Goal: Information Seeking & Learning: Learn about a topic

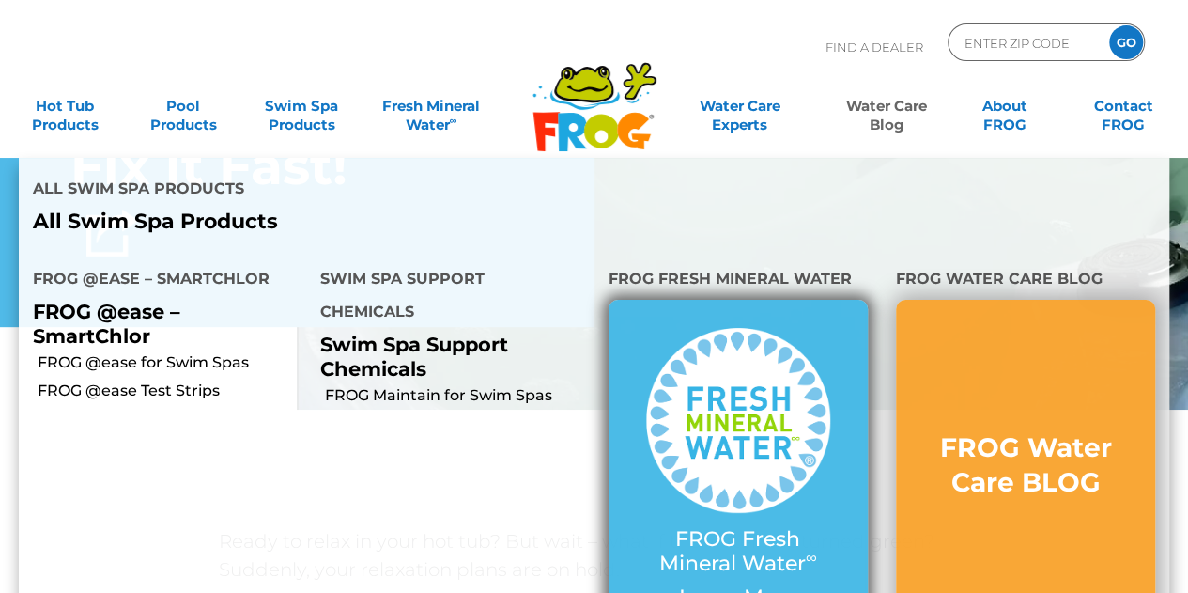
scroll to position [376, 0]
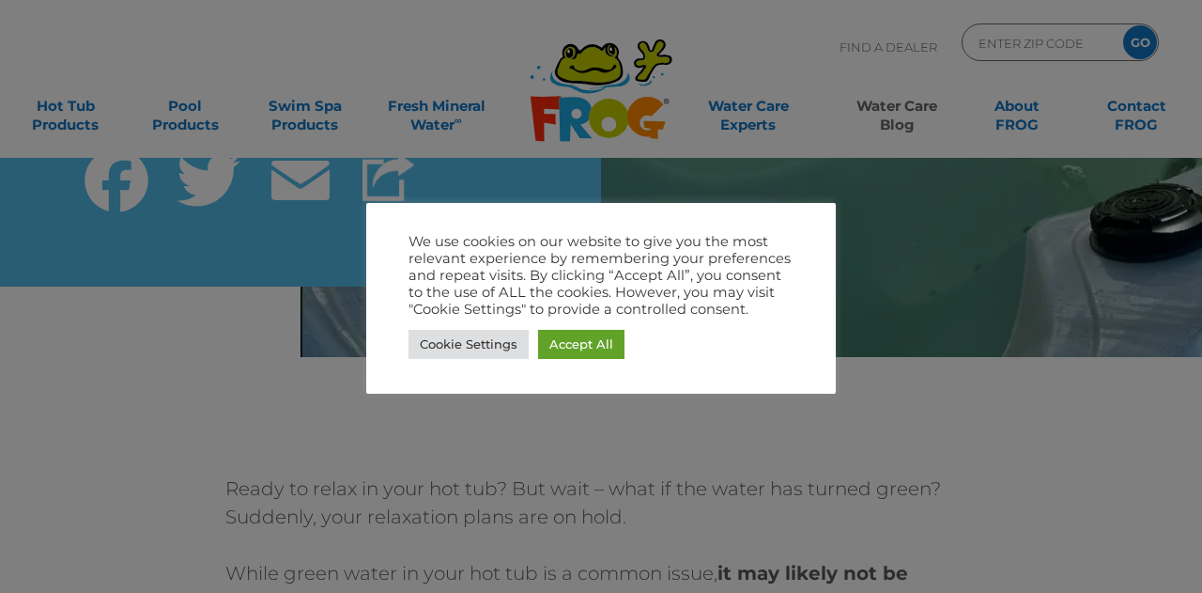
click at [610, 328] on div "Cookie Settings Accept All" at bounding box center [600, 344] width 385 height 39
click at [606, 341] on link "Accept All" at bounding box center [581, 344] width 86 height 29
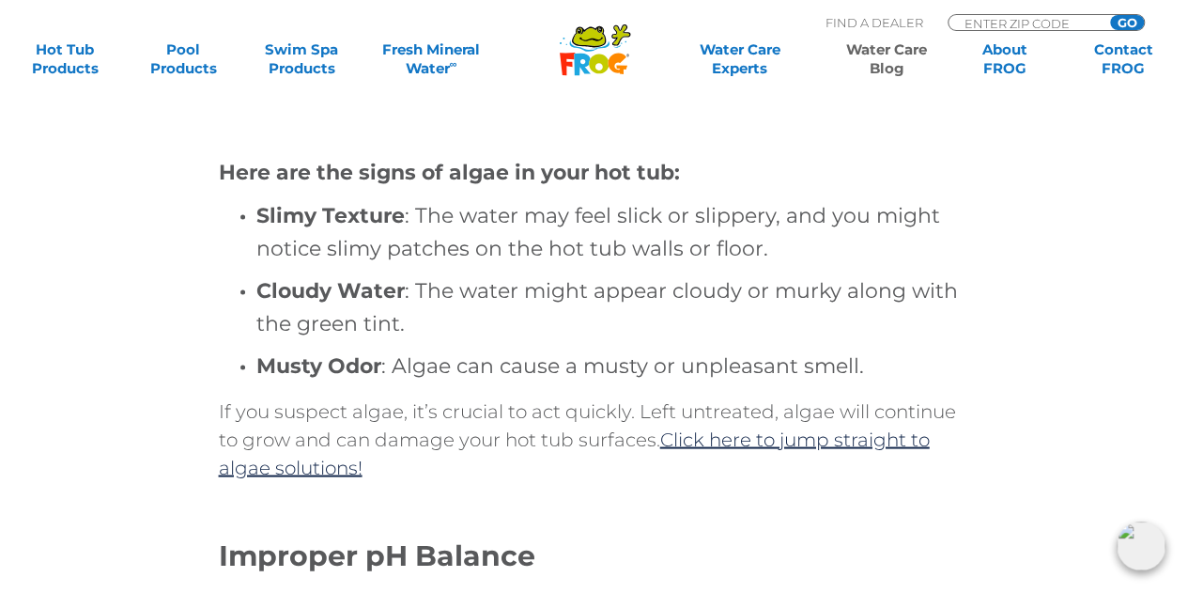
scroll to position [1596, 0]
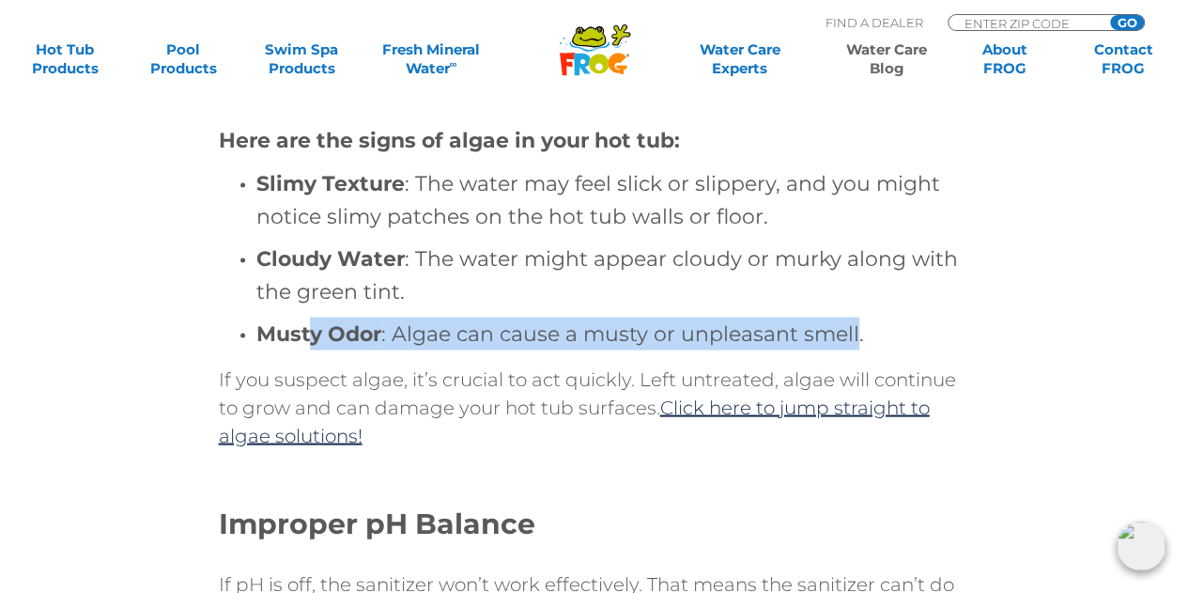
drag, startPoint x: 424, startPoint y: 328, endPoint x: 858, endPoint y: 326, distance: 433.9
click at [858, 326] on h4 "Musty Odor : Algae can cause a musty or unpleasant smell." at bounding box center [613, 332] width 714 height 33
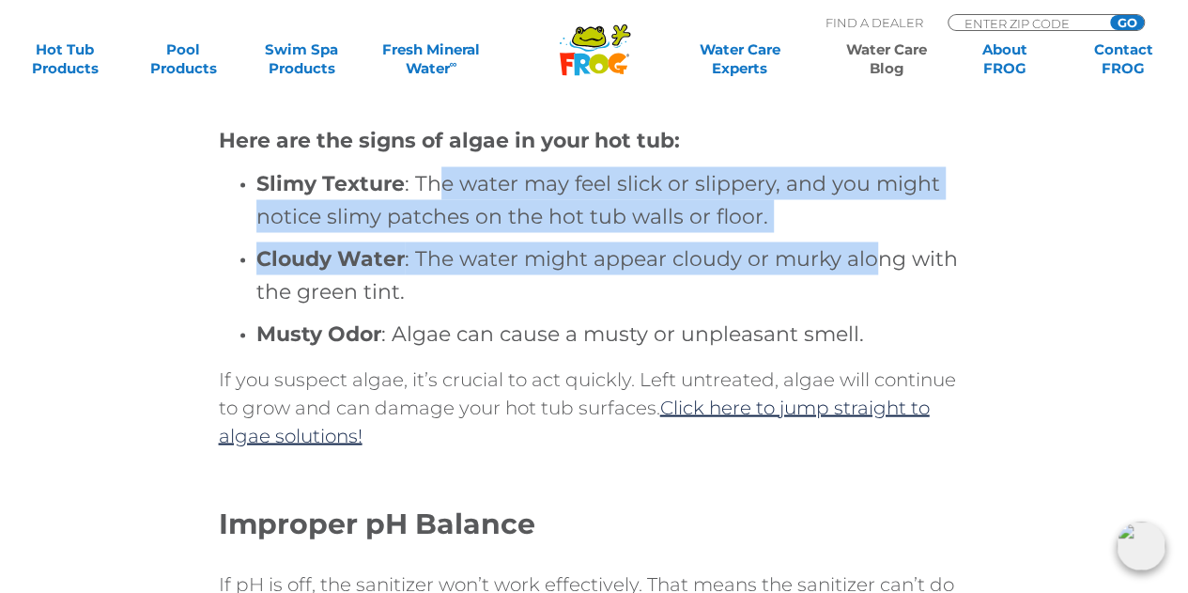
drag, startPoint x: 492, startPoint y: 177, endPoint x: 872, endPoint y: 241, distance: 385.7
click at [872, 241] on ul "Slimy Texture : The water may feel slick or slippery, and you might notice slim…" at bounding box center [594, 257] width 751 height 183
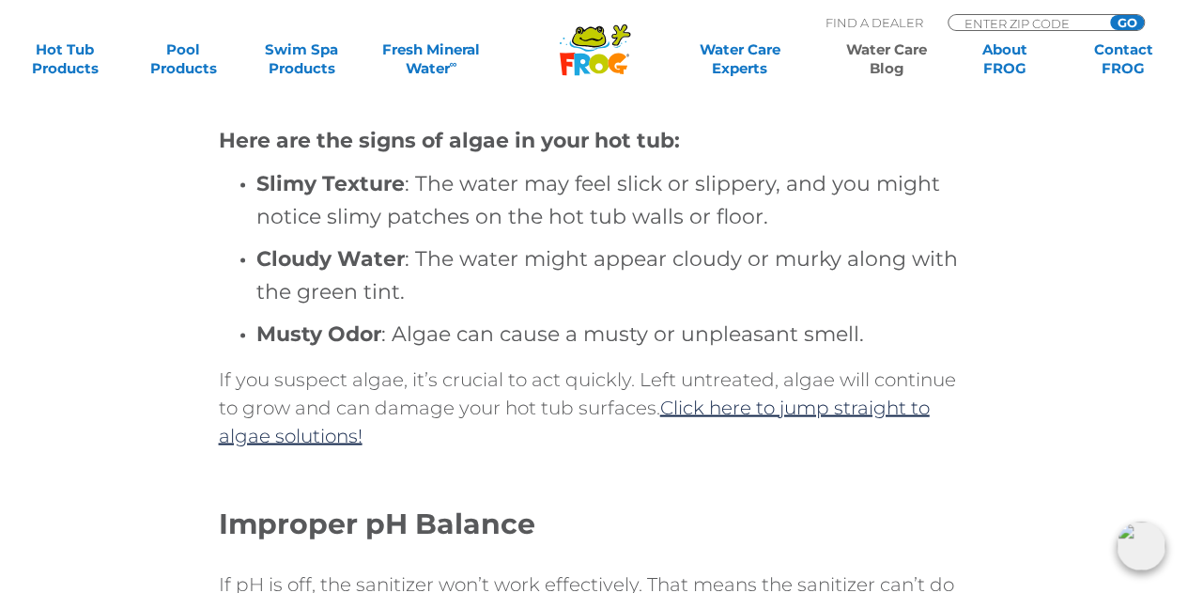
click at [886, 279] on h4 "Cloudy Water : The water might appear cloudy or murky along with the green tint." at bounding box center [613, 274] width 714 height 66
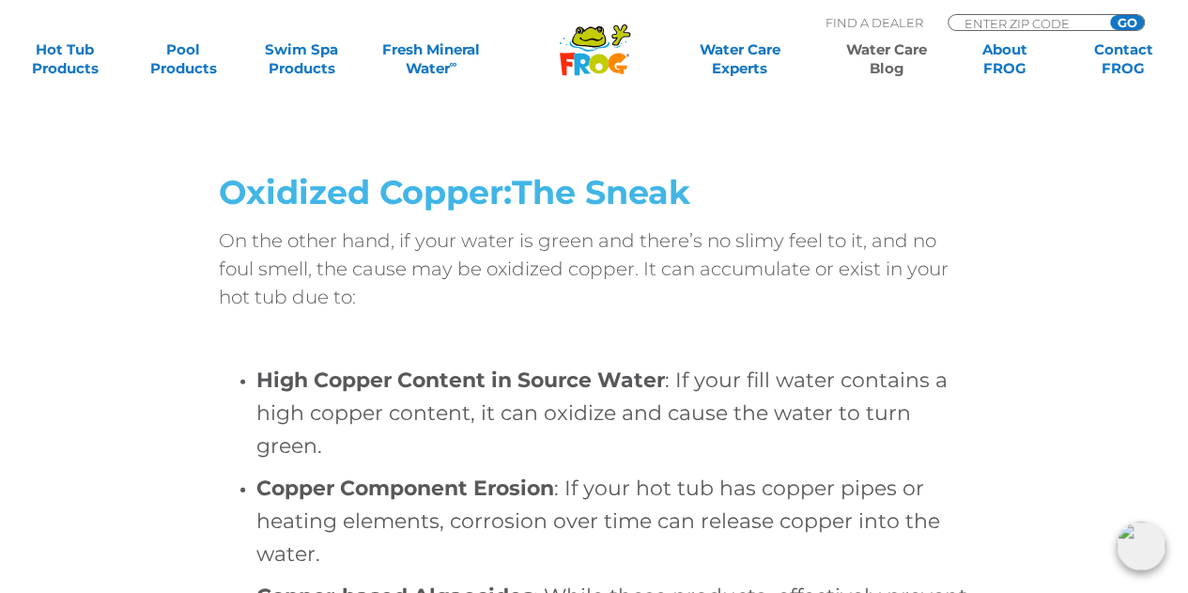
scroll to position [2629, 0]
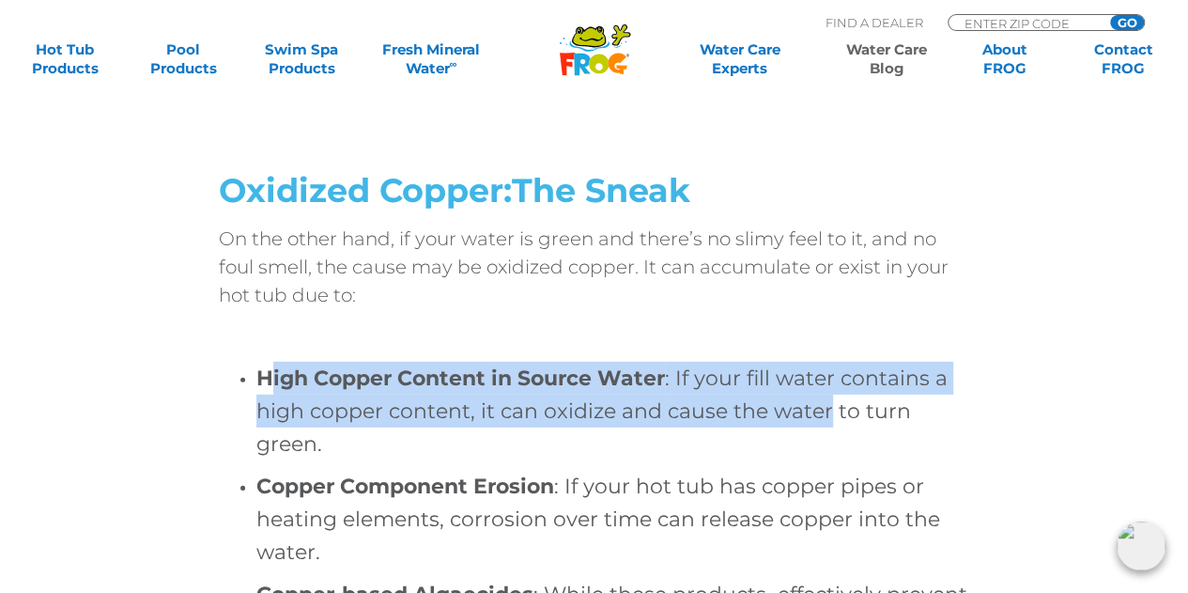
drag, startPoint x: 278, startPoint y: 362, endPoint x: 828, endPoint y: 418, distance: 553.2
click at [828, 418] on h4 "High Copper Content in Source Water : If your fill water contains a high copper…" at bounding box center [613, 411] width 714 height 99
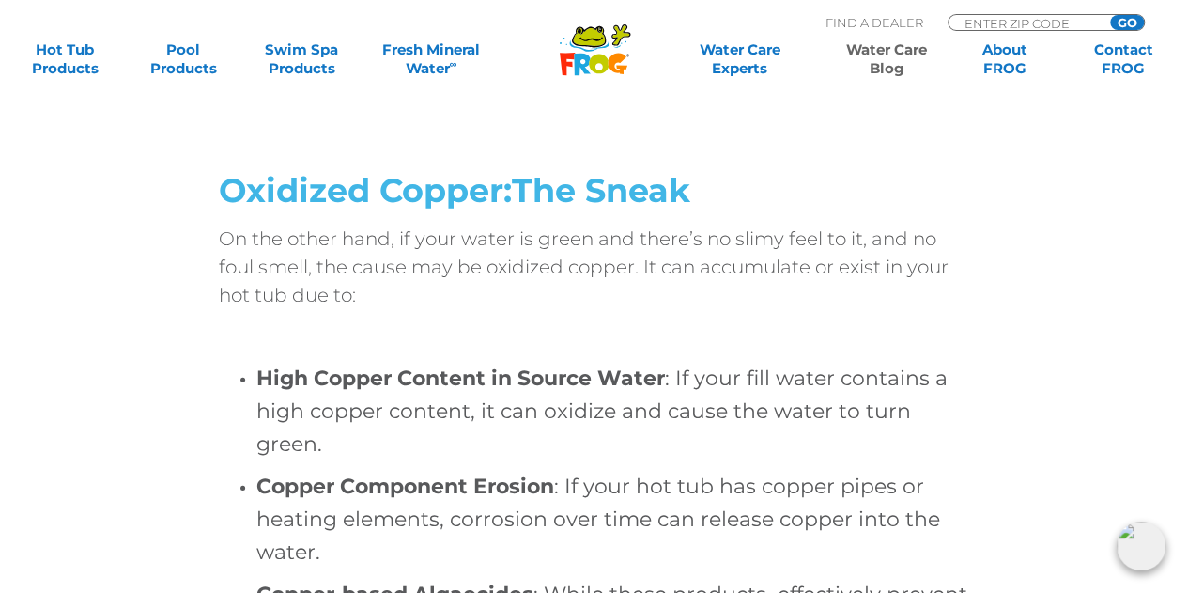
click at [620, 455] on h4 "High Copper Content in Source Water : If your fill water contains a high copper…" at bounding box center [613, 411] width 714 height 99
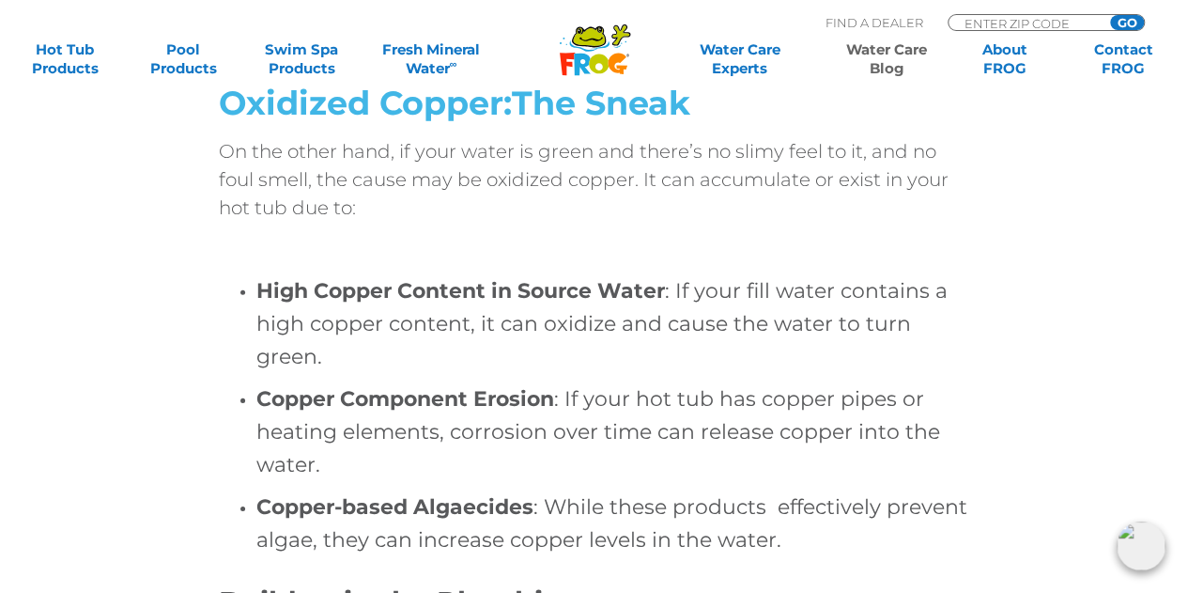
scroll to position [2817, 0]
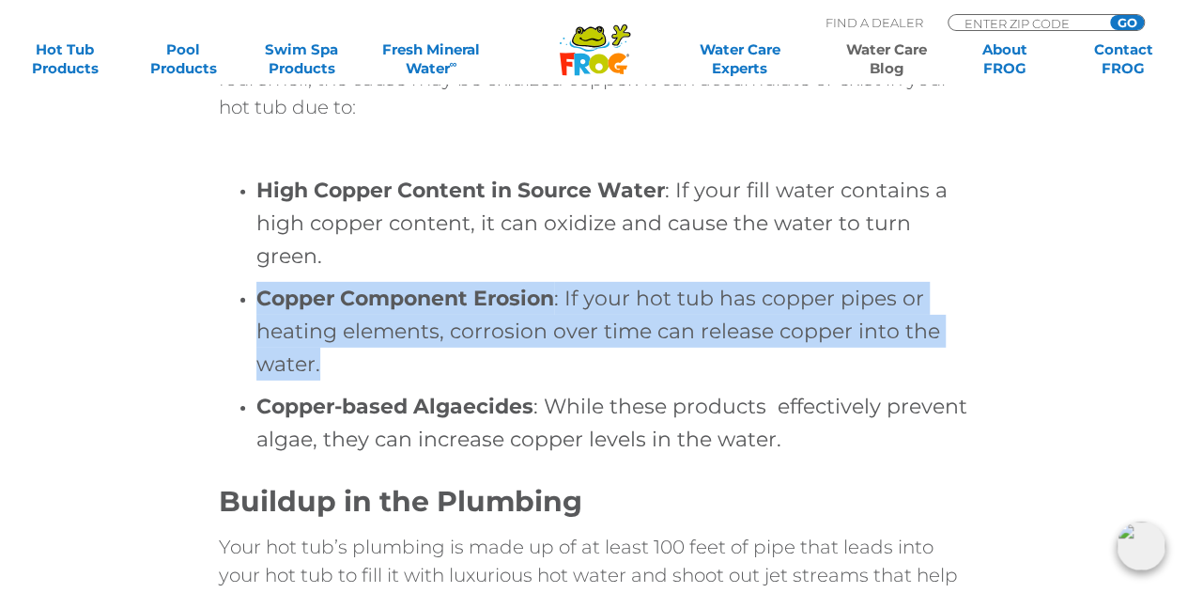
drag, startPoint x: 406, startPoint y: 307, endPoint x: 733, endPoint y: 364, distance: 332.7
click at [733, 364] on ul "High Copper Content in Source Water : If your fill water contains a high copper…" at bounding box center [594, 315] width 751 height 282
click at [778, 377] on h4 "Copper Component Erosion : If your hot tub has copper pipes or heating elements…" at bounding box center [613, 331] width 714 height 99
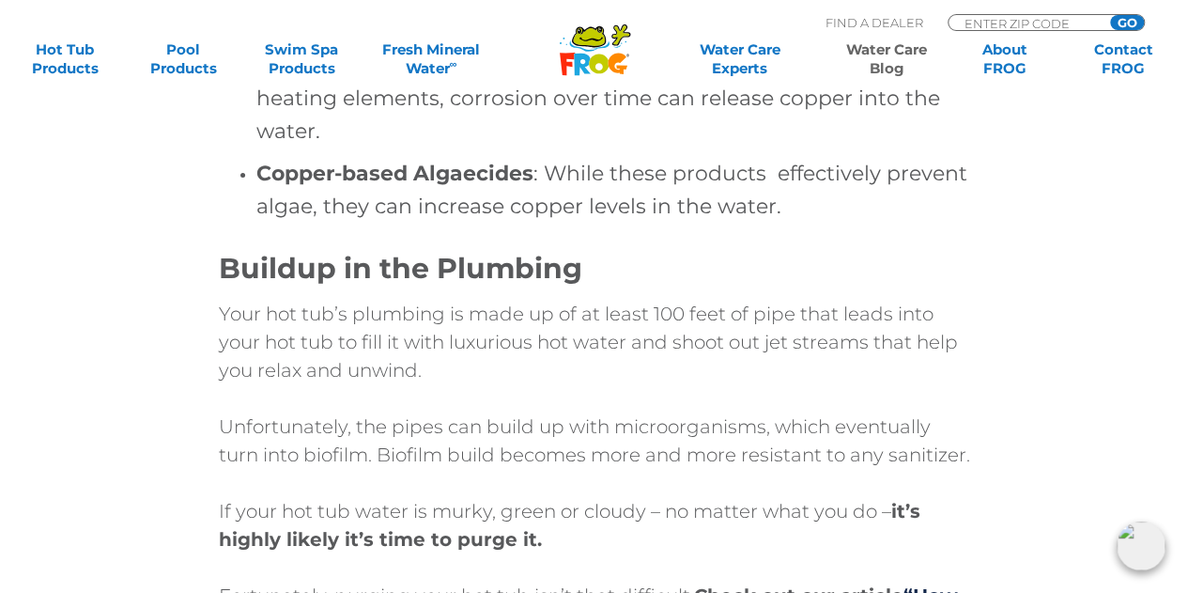
scroll to position [3099, 0]
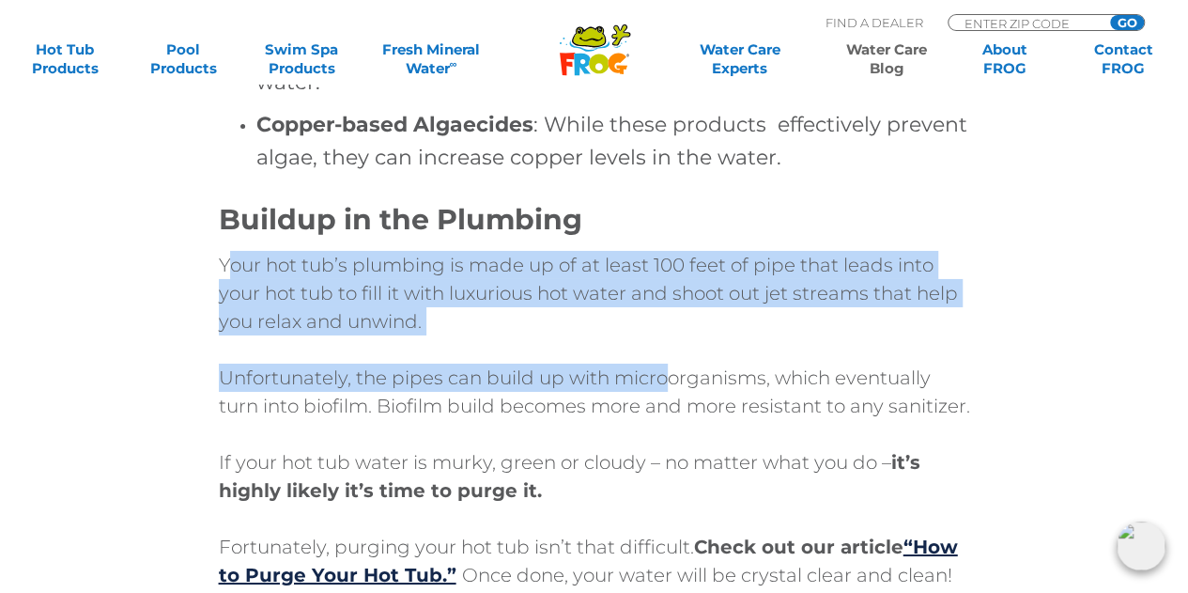
drag, startPoint x: 230, startPoint y: 271, endPoint x: 686, endPoint y: 369, distance: 465.8
click at [686, 369] on div "Your hot tub’s plumbing is made up of at least 100 feet of pipe that leads into…" at bounding box center [594, 420] width 751 height 338
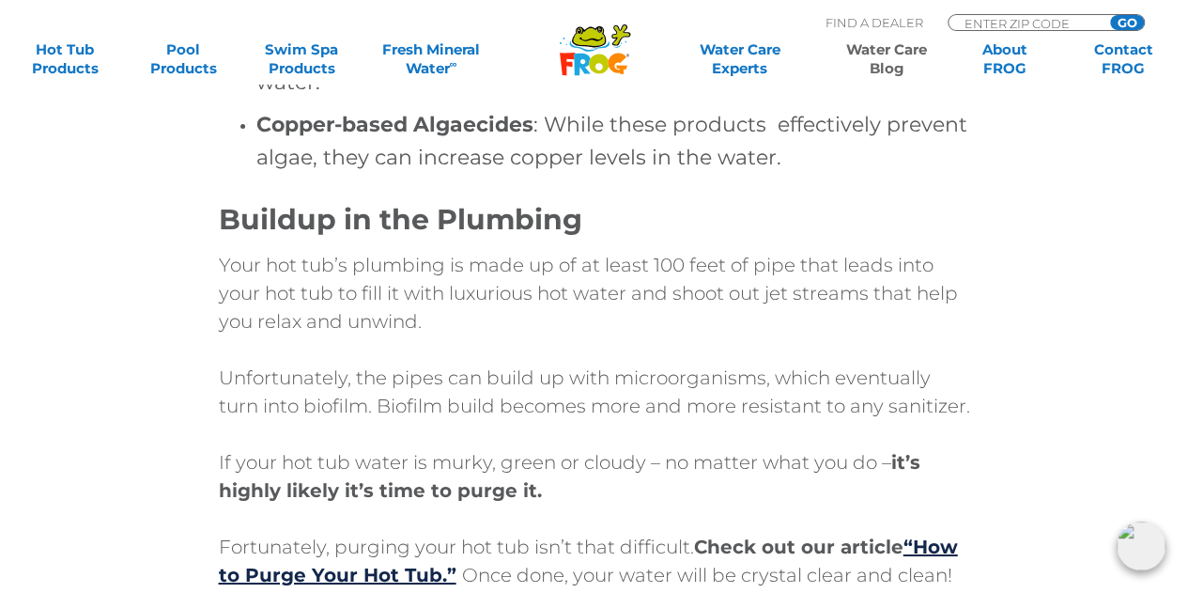
click at [715, 378] on p "Unfortunately, the pipes can build up with microorganisms, which eventually tur…" at bounding box center [594, 391] width 751 height 56
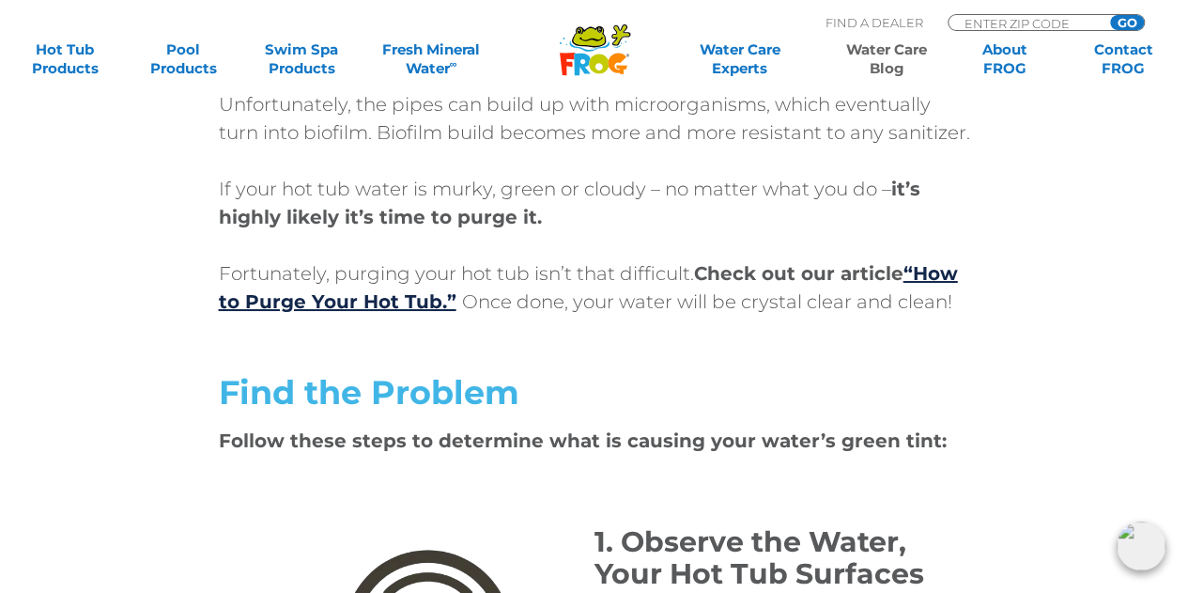
scroll to position [3381, 0]
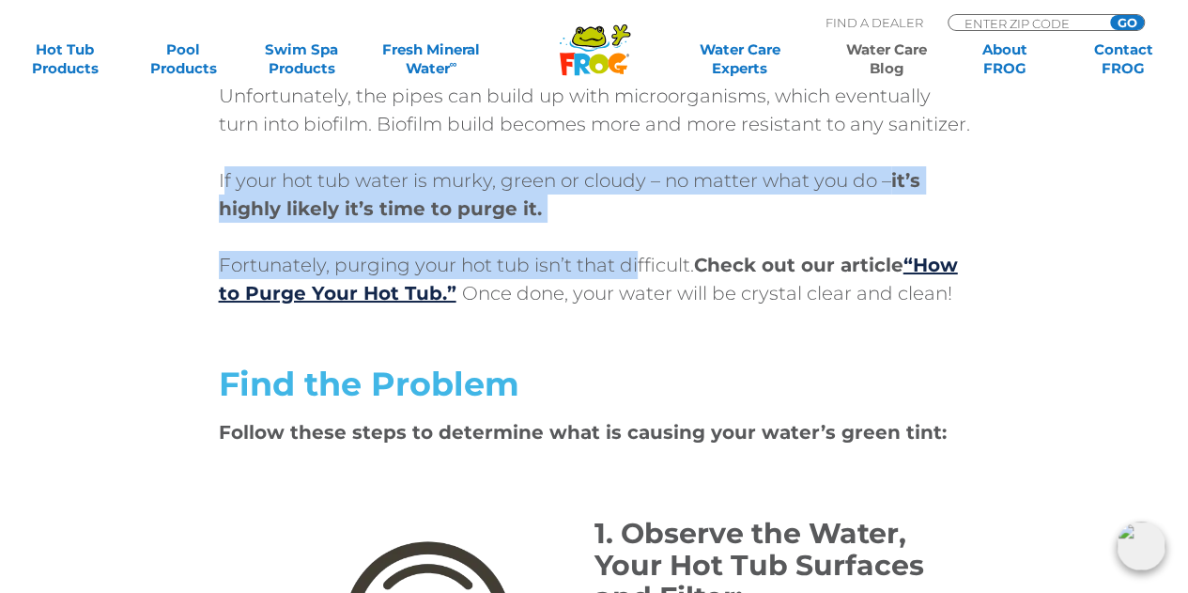
drag, startPoint x: 402, startPoint y: 228, endPoint x: 638, endPoint y: 260, distance: 237.9
click at [638, 260] on div "Your hot tub’s plumbing is made up of at least 100 feet of pipe that leads into…" at bounding box center [594, 138] width 751 height 338
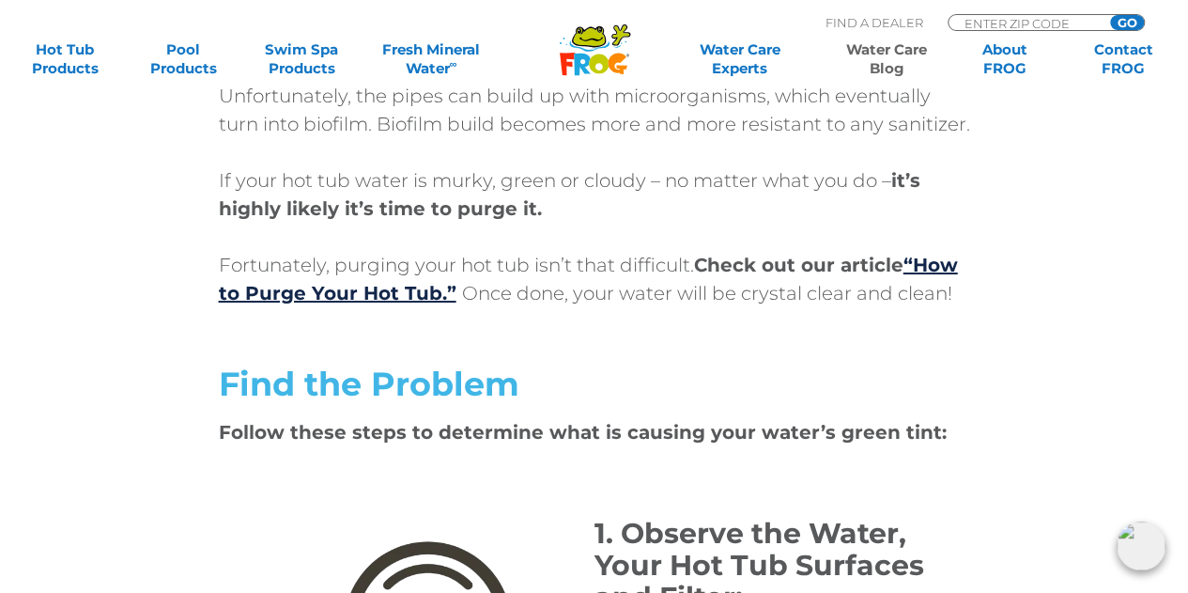
click at [721, 252] on div "Your hot tub’s plumbing is made up of at least 100 feet of pipe that leads into…" at bounding box center [594, 138] width 751 height 338
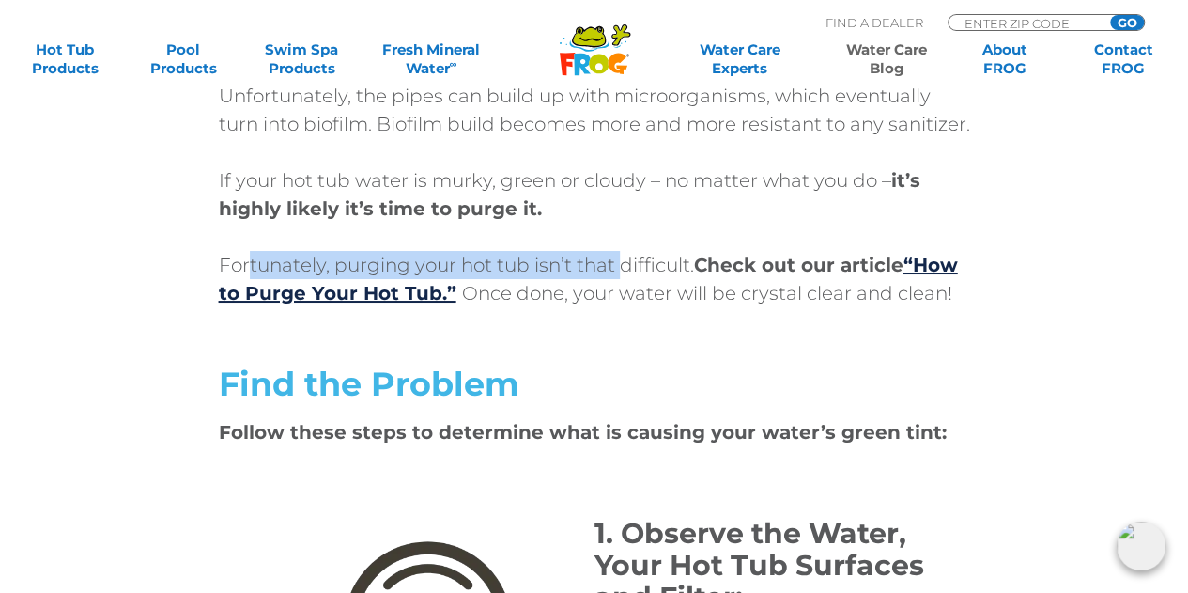
drag, startPoint x: 477, startPoint y: 291, endPoint x: 646, endPoint y: 298, distance: 169.2
click at [646, 298] on p "Fortunately, purging your hot tub isn’t that difficult. Check out our article “…" at bounding box center [594, 279] width 751 height 56
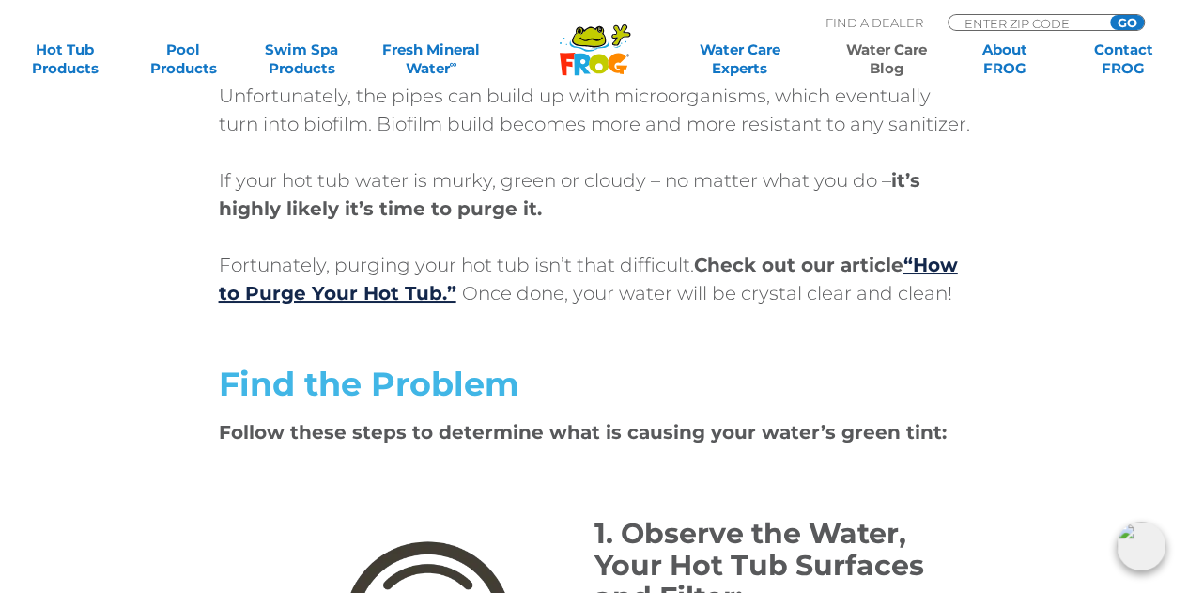
click at [639, 307] on p "Fortunately, purging your hot tub isn’t that difficult. Check out our article “…" at bounding box center [594, 279] width 751 height 56
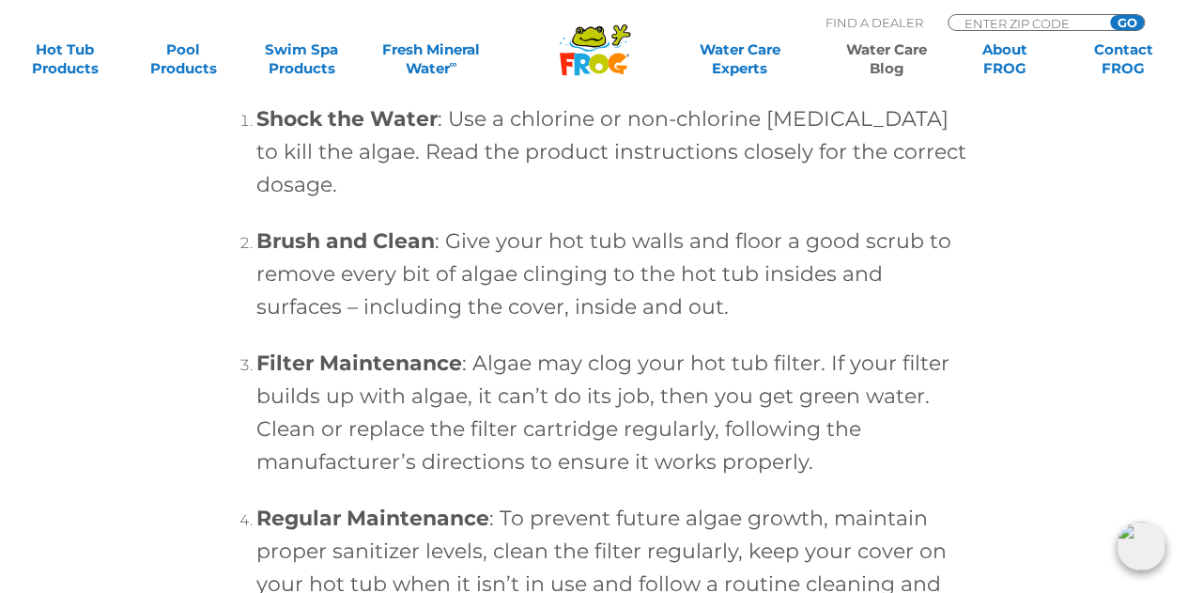
scroll to position [5353, 0]
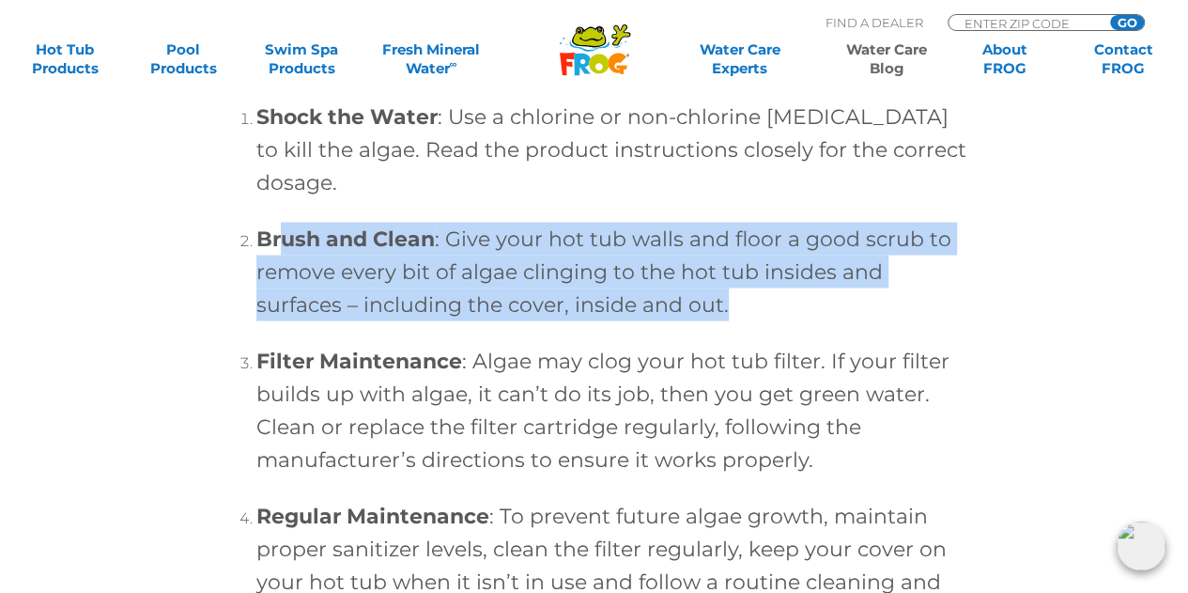
drag, startPoint x: 278, startPoint y: 260, endPoint x: 661, endPoint y: 381, distance: 401.8
click at [759, 321] on h4 "Brush and Clean : Give your hot tub walls and floor a good scrub to remove ever…" at bounding box center [613, 272] width 714 height 99
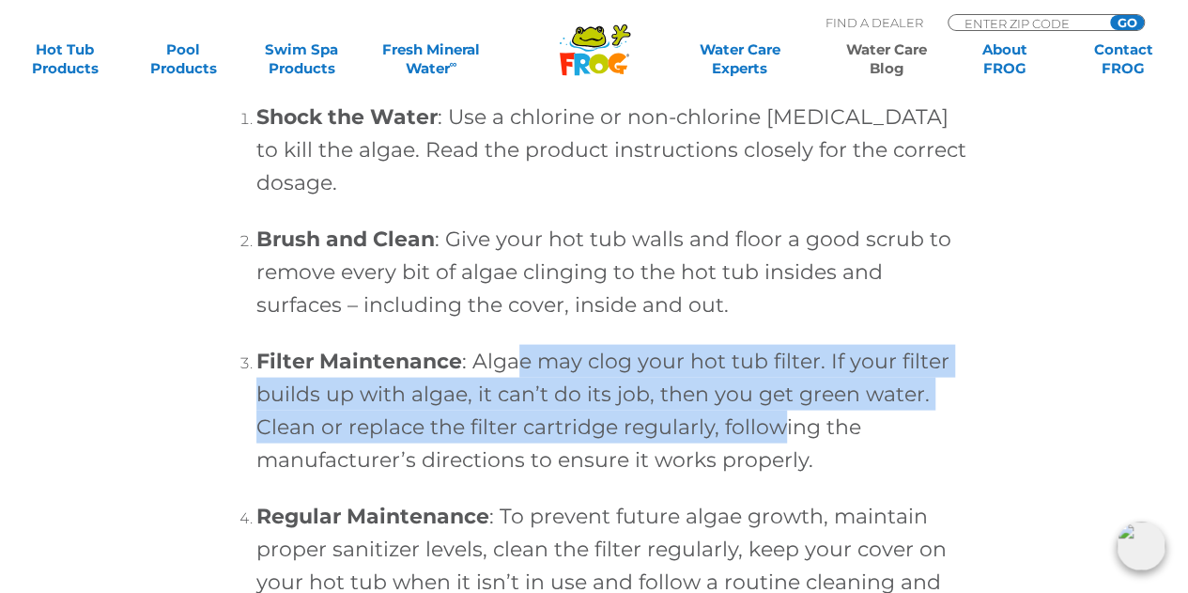
drag, startPoint x: 516, startPoint y: 379, endPoint x: 781, endPoint y: 466, distance: 278.6
click at [781, 465] on h4 "Filter Maintenance : Algae may clog your hot tub filter. If your filter builds …" at bounding box center [613, 410] width 714 height 131
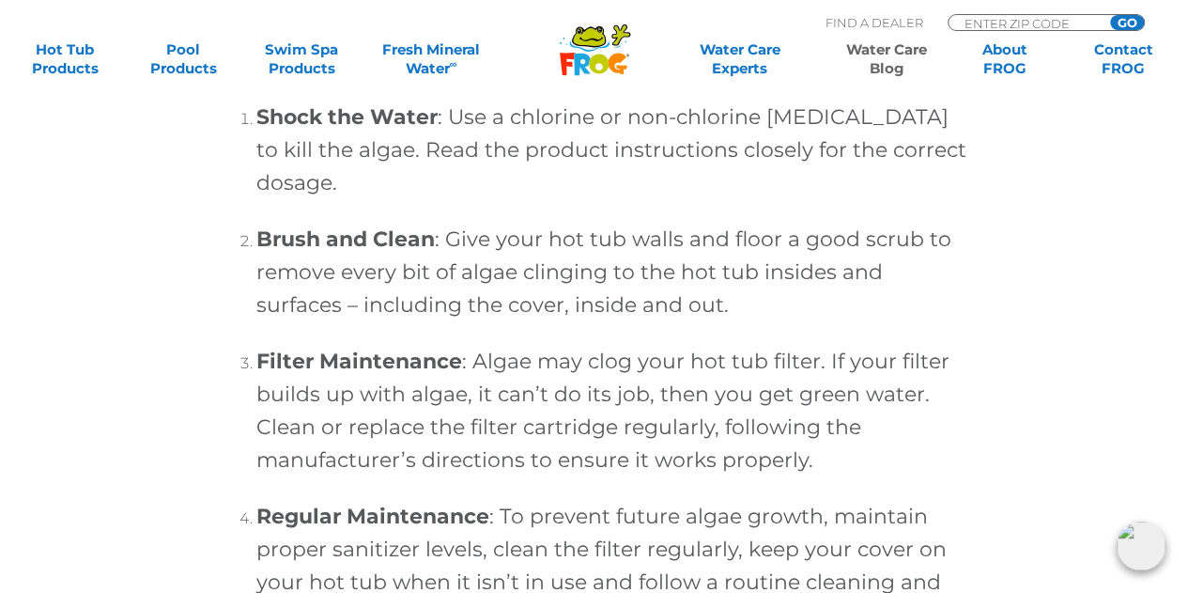
click at [852, 476] on h4 "Filter Maintenance : Algae may clog your hot tub filter. If your filter builds …" at bounding box center [613, 410] width 714 height 131
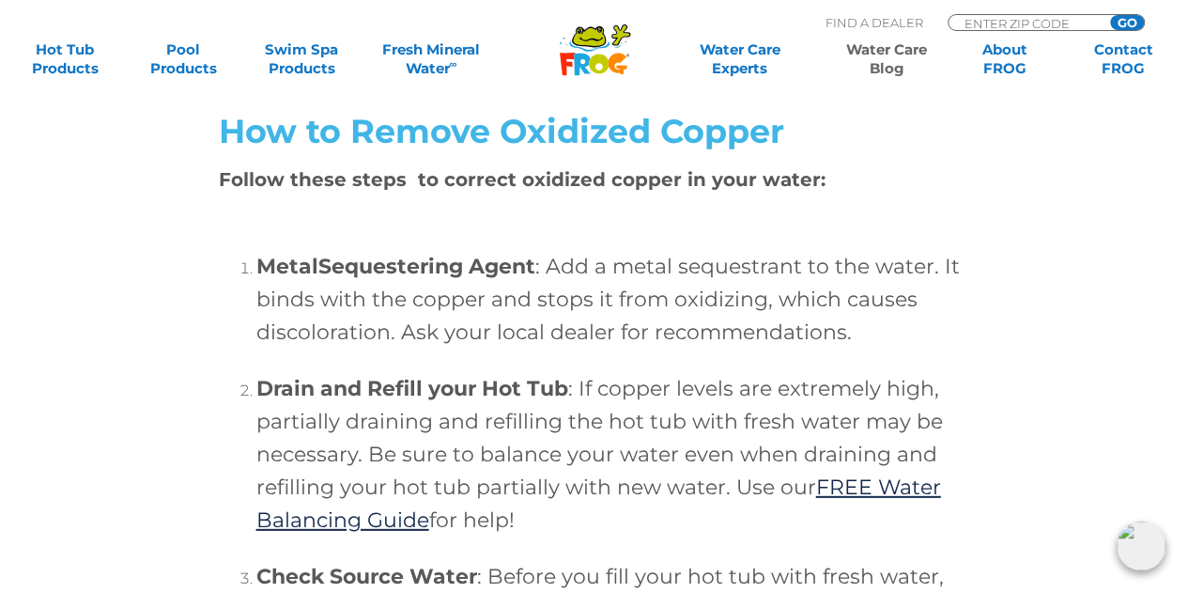
scroll to position [6010, 0]
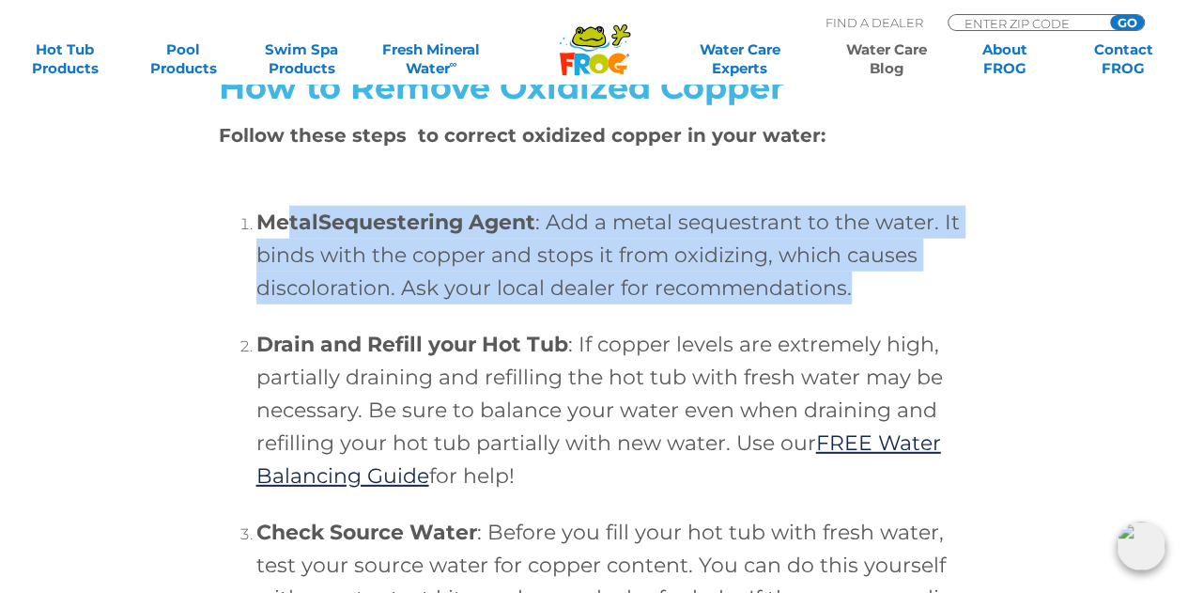
drag, startPoint x: 546, startPoint y: 249, endPoint x: 905, endPoint y: 324, distance: 367.4
click at [905, 304] on h4 "Metal Sequestering Agent : Add a metal sequestrant to the water. It binds with …" at bounding box center [613, 255] width 714 height 99
click at [948, 304] on h4 "Metal Sequestering Agent : Add a metal sequestrant to the water. It binds with …" at bounding box center [613, 255] width 714 height 99
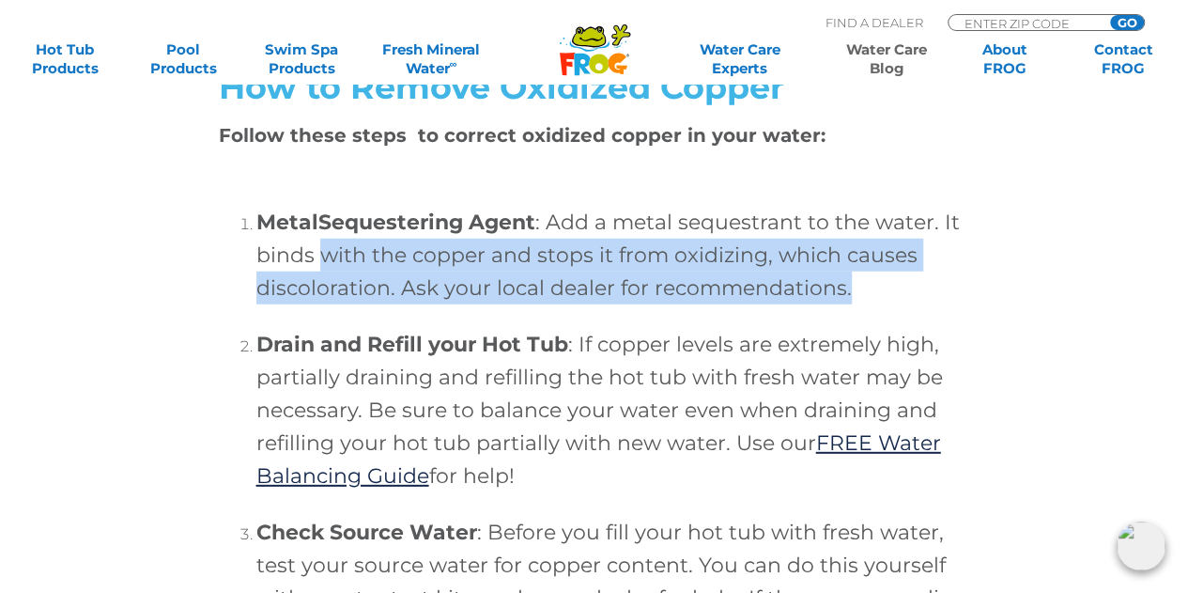
drag, startPoint x: 325, startPoint y: 286, endPoint x: 926, endPoint y: 328, distance: 602.4
click at [926, 304] on h4 "Metal Sequestering Agent : Add a metal sequestrant to the water. It binds with …" at bounding box center [613, 255] width 714 height 99
click at [926, 318] on li "Metal Sequestering Agent : Add a metal sequestrant to the water. It binds with …" at bounding box center [613, 262] width 714 height 113
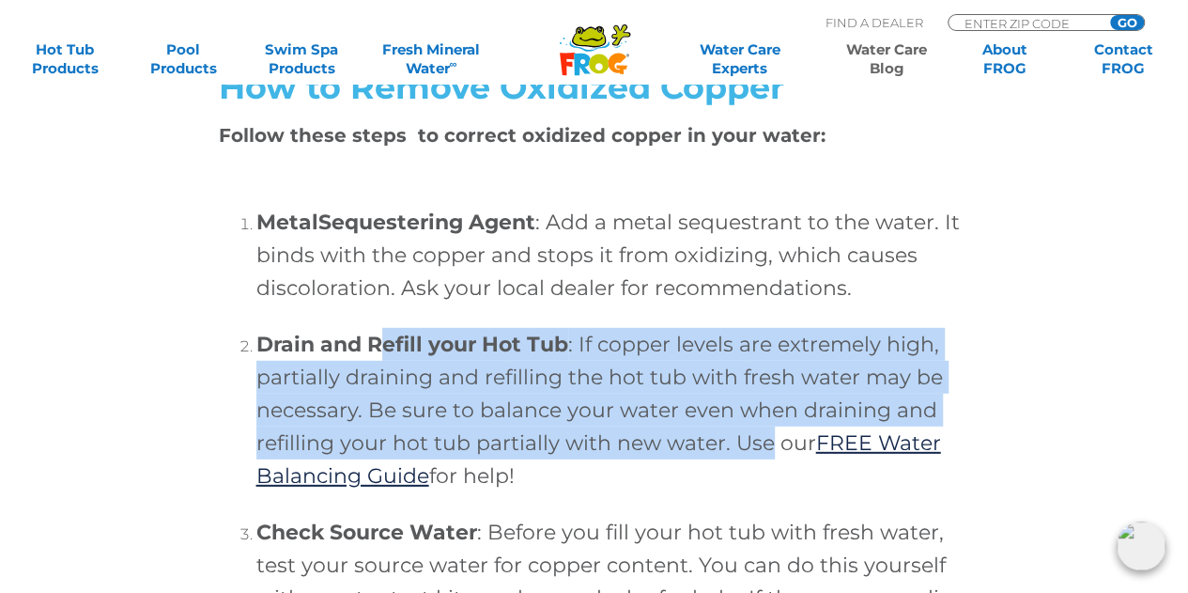
drag, startPoint x: 456, startPoint y: 378, endPoint x: 729, endPoint y: 497, distance: 296.9
click at [767, 475] on h4 "Drain and Refill your Hot Tub : If copper levels are extremely high, partially …" at bounding box center [613, 410] width 714 height 164
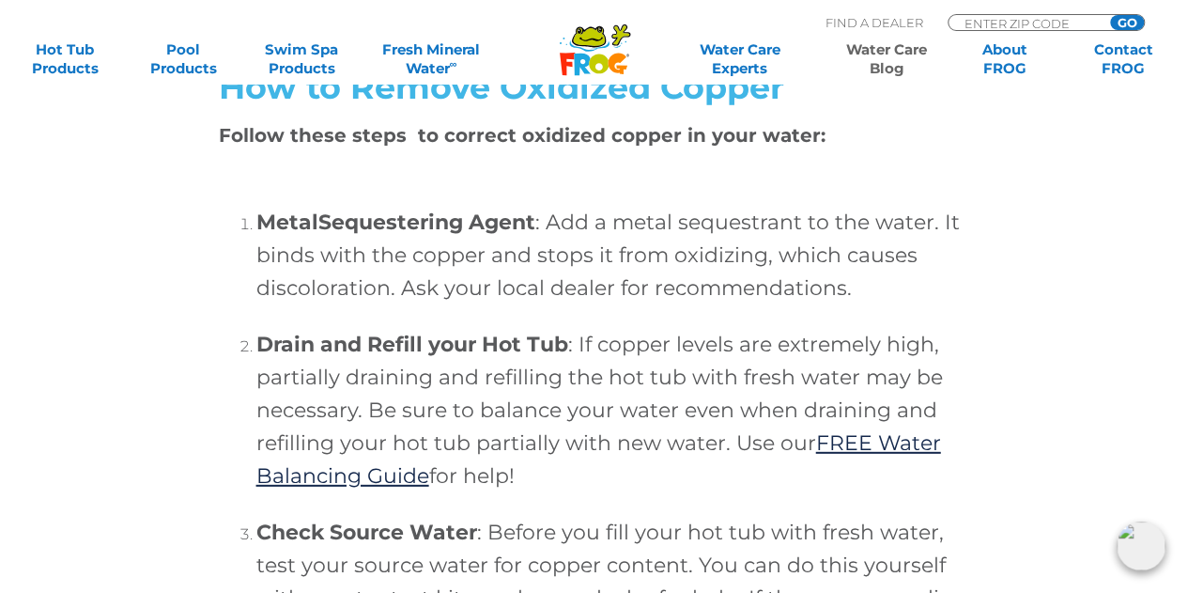
click at [686, 492] on h4 "Drain and Refill your Hot Tub : If copper levels are extremely high, partially …" at bounding box center [613, 410] width 714 height 164
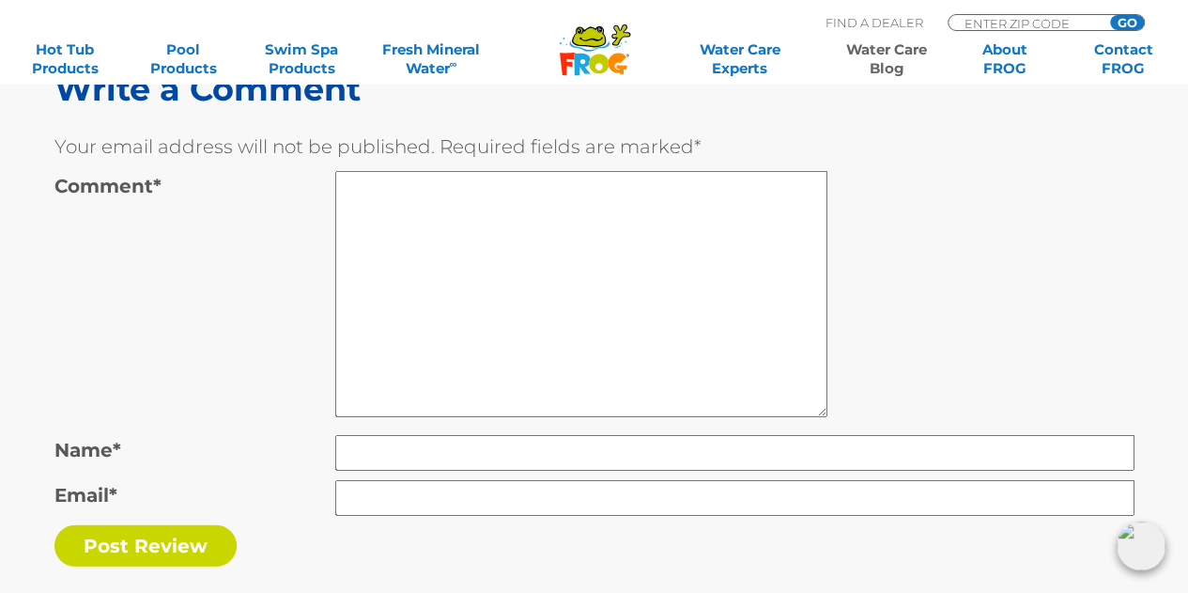
scroll to position [9673, 0]
